Goal: Find specific page/section: Find specific page/section

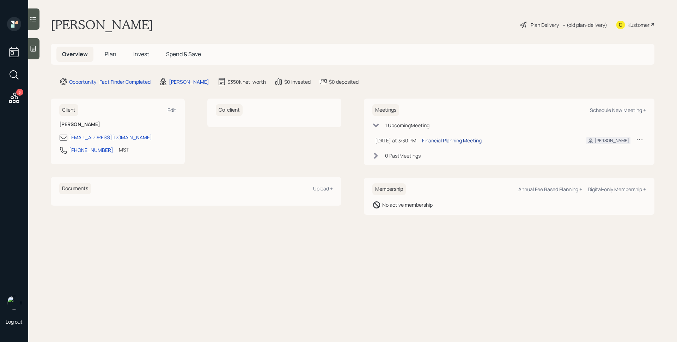
click at [461, 139] on div "Financial Planning Meeting" at bounding box center [452, 140] width 60 height 7
click at [34, 49] on icon at bounding box center [33, 49] width 5 height 6
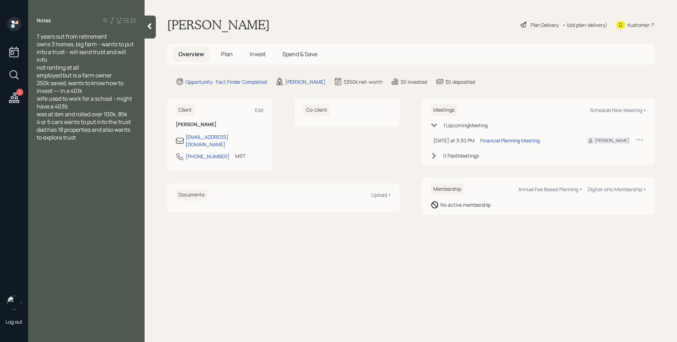
click at [154, 31] on div at bounding box center [150, 27] width 11 height 23
